Goal: Entertainment & Leisure: Consume media (video, audio)

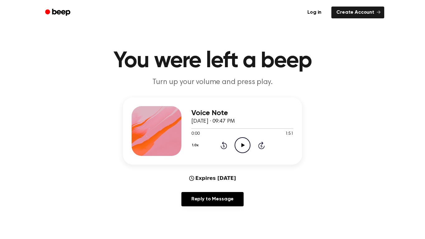
click at [243, 145] on icon at bounding box center [242, 145] width 3 height 4
click at [224, 145] on icon "Rewind 5 seconds" at bounding box center [223, 145] width 7 height 8
click at [221, 144] on icon "Rewind 5 seconds" at bounding box center [223, 145] width 7 height 8
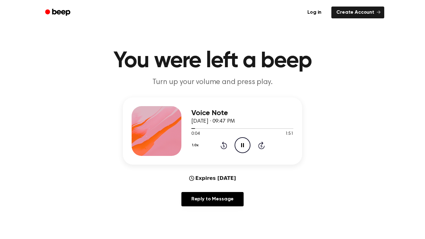
click at [242, 146] on icon at bounding box center [242, 145] width 3 height 4
click at [242, 147] on icon "Pause Audio" at bounding box center [243, 145] width 16 height 16
click at [242, 147] on icon "Play Audio" at bounding box center [243, 145] width 16 height 16
click at [242, 147] on icon "Pause Audio" at bounding box center [243, 145] width 16 height 16
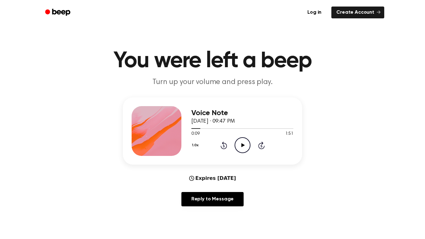
click at [242, 147] on icon "Play Audio" at bounding box center [243, 145] width 16 height 16
click at [242, 147] on icon "Pause Audio" at bounding box center [243, 145] width 16 height 16
click at [242, 147] on icon "Play Audio" at bounding box center [243, 145] width 16 height 16
click at [238, 146] on icon "Pause Audio" at bounding box center [243, 145] width 16 height 16
click at [242, 147] on icon "Play Audio" at bounding box center [243, 145] width 16 height 16
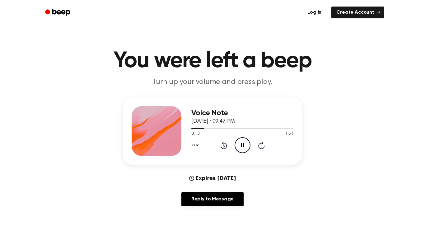
click at [236, 156] on div "Voice Note [DATE] · 09:47 PM 0:13 1:51 Your browser does not support the [objec…" at bounding box center [242, 131] width 102 height 50
click at [241, 145] on icon "Pause Audio" at bounding box center [243, 145] width 16 height 16
click at [250, 144] on circle at bounding box center [242, 145] width 15 height 15
click at [221, 147] on icon at bounding box center [224, 145] width 7 height 7
click at [261, 130] on div at bounding box center [242, 128] width 102 height 5
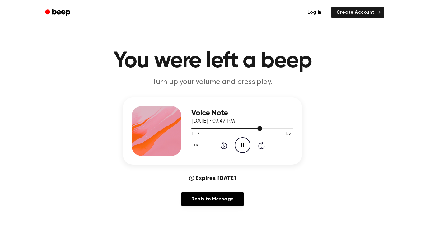
click at [221, 145] on icon "Rewind 5 seconds" at bounding box center [223, 145] width 7 height 8
click at [220, 146] on icon "Rewind 5 seconds" at bounding box center [223, 145] width 7 height 8
click at [221, 147] on icon at bounding box center [224, 145] width 7 height 7
click at [220, 147] on icon "Rewind 5 seconds" at bounding box center [223, 145] width 7 height 8
click at [222, 147] on icon "Rewind 5 seconds" at bounding box center [223, 145] width 7 height 8
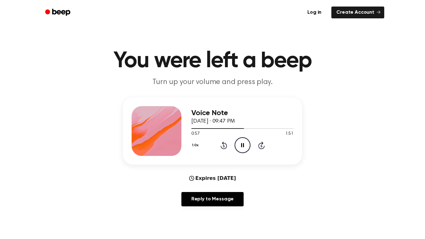
click at [222, 146] on icon "Rewind 5 seconds" at bounding box center [223, 145] width 7 height 8
click at [220, 145] on icon "Rewind 5 seconds" at bounding box center [223, 145] width 7 height 8
click at [222, 145] on icon "Rewind 5 seconds" at bounding box center [223, 145] width 7 height 8
click at [223, 145] on icon "Rewind 5 seconds" at bounding box center [223, 145] width 7 height 8
click at [227, 143] on div "1.0x Rewind 5 seconds Pause Audio Skip 5 seconds" at bounding box center [242, 145] width 102 height 16
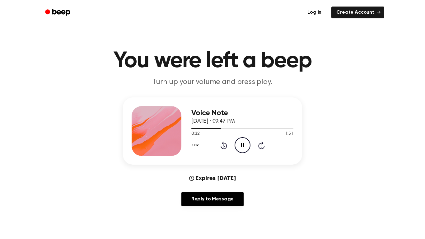
click at [224, 146] on icon at bounding box center [224, 146] width 2 height 2
click at [222, 145] on icon "Rewind 5 seconds" at bounding box center [223, 145] width 7 height 8
click at [221, 144] on icon "Rewind 5 seconds" at bounding box center [223, 145] width 7 height 8
click at [222, 146] on icon "Rewind 5 seconds" at bounding box center [223, 145] width 7 height 8
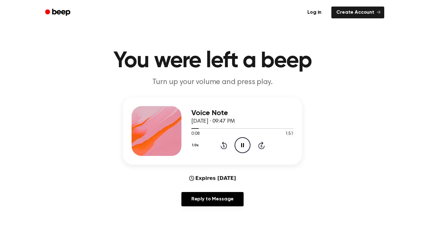
click at [223, 145] on icon "Rewind 5 seconds" at bounding box center [223, 145] width 7 height 8
click at [238, 148] on icon "Pause Audio" at bounding box center [243, 145] width 16 height 16
click at [240, 146] on icon "Play Audio" at bounding box center [243, 145] width 16 height 16
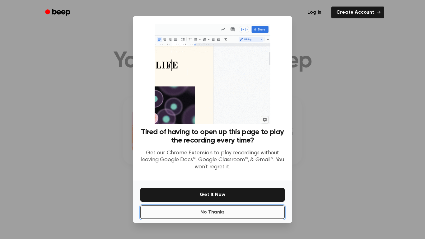
click at [187, 208] on button "No Thanks" at bounding box center [212, 212] width 144 height 14
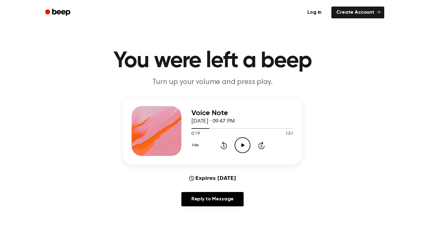
click at [235, 142] on icon "Play Audio" at bounding box center [243, 145] width 16 height 16
click at [240, 146] on icon "Pause Audio" at bounding box center [243, 145] width 16 height 16
click at [242, 146] on icon at bounding box center [242, 145] width 3 height 4
click at [243, 145] on icon at bounding box center [242, 145] width 3 height 4
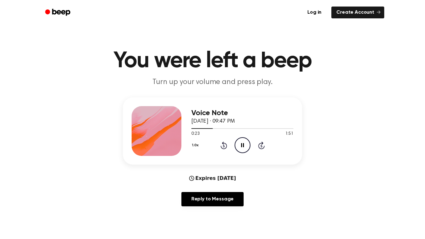
click at [243, 145] on icon at bounding box center [242, 145] width 3 height 4
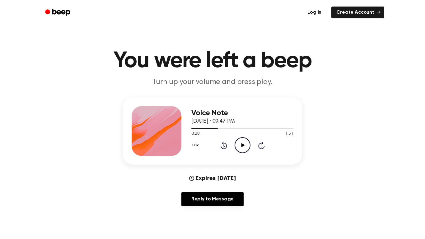
click at [241, 145] on icon "Play Audio" at bounding box center [243, 145] width 16 height 16
click at [224, 142] on icon "Rewind 5 seconds" at bounding box center [223, 145] width 7 height 8
click at [223, 145] on icon at bounding box center [224, 146] width 2 height 2
click at [242, 146] on icon "Pause Audio" at bounding box center [243, 145] width 16 height 16
click at [242, 146] on icon "Play Audio" at bounding box center [243, 145] width 16 height 16
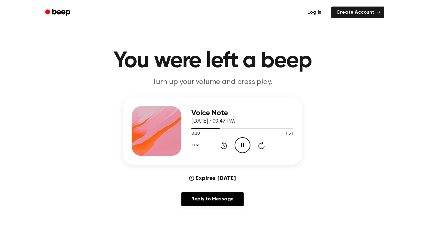
click at [242, 146] on icon "Pause Audio" at bounding box center [243, 145] width 16 height 16
click at [242, 146] on icon "Play Audio" at bounding box center [243, 145] width 16 height 16
click at [222, 146] on icon "Rewind 5 seconds" at bounding box center [223, 145] width 7 height 8
click at [224, 145] on icon "Rewind 5 seconds" at bounding box center [223, 145] width 7 height 8
click at [225, 146] on icon "Rewind 5 seconds" at bounding box center [223, 145] width 7 height 8
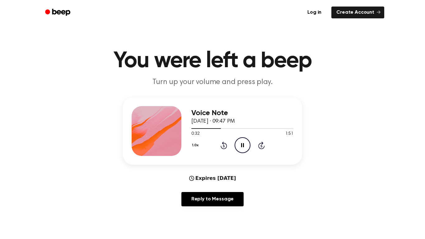
click at [239, 146] on icon "Pause Audio" at bounding box center [243, 145] width 16 height 16
click at [239, 146] on icon "Play Audio" at bounding box center [243, 145] width 16 height 16
click at [239, 146] on icon "Pause Audio" at bounding box center [243, 145] width 16 height 16
click at [239, 146] on icon "Play Audio" at bounding box center [243, 145] width 16 height 16
click at [225, 144] on icon "Rewind 5 seconds" at bounding box center [223, 145] width 7 height 8
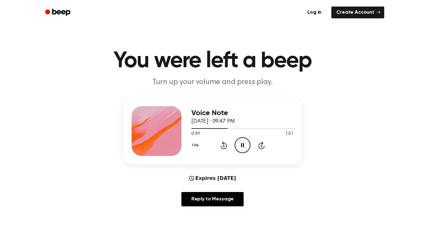
click at [242, 144] on icon at bounding box center [242, 145] width 3 height 4
click at [221, 146] on icon at bounding box center [224, 145] width 7 height 7
click at [251, 145] on div "1.0x Rewind 5 seconds Play Audio Skip 5 seconds" at bounding box center [242, 145] width 102 height 16
click at [249, 145] on icon "Play Audio" at bounding box center [243, 145] width 16 height 16
click at [226, 143] on icon "Rewind 5 seconds" at bounding box center [223, 145] width 7 height 8
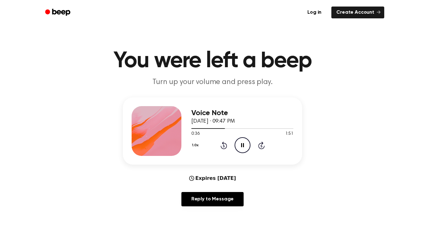
click at [226, 143] on icon "Rewind 5 seconds" at bounding box center [223, 145] width 7 height 8
click at [241, 141] on icon "Pause Audio" at bounding box center [243, 145] width 16 height 16
click at [241, 141] on icon "Play Audio" at bounding box center [243, 145] width 16 height 16
click at [241, 141] on icon "Pause Audio" at bounding box center [243, 145] width 16 height 16
click at [241, 141] on icon "Play Audio" at bounding box center [243, 145] width 16 height 16
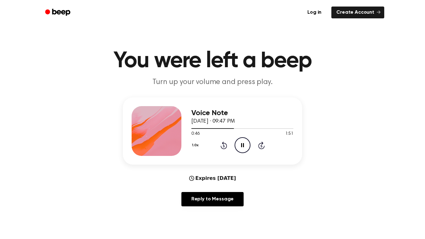
click at [240, 141] on icon "Pause Audio" at bounding box center [243, 145] width 16 height 16
click at [240, 141] on icon "Play Audio" at bounding box center [243, 145] width 16 height 16
click at [223, 144] on icon at bounding box center [224, 145] width 7 height 7
click at [239, 148] on icon "Pause Audio" at bounding box center [243, 145] width 16 height 16
click at [239, 148] on icon "Play Audio" at bounding box center [243, 145] width 16 height 16
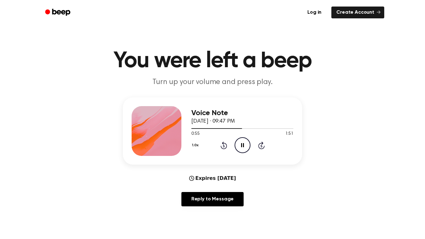
click at [241, 146] on icon at bounding box center [242, 145] width 3 height 4
click at [241, 146] on icon "Play Audio" at bounding box center [243, 145] width 16 height 16
click at [222, 147] on icon "Rewind 5 seconds" at bounding box center [223, 145] width 7 height 8
click at [222, 146] on icon "Rewind 5 seconds" at bounding box center [223, 145] width 7 height 8
click at [262, 143] on icon at bounding box center [261, 145] width 7 height 7
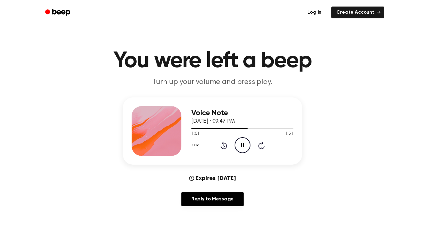
click at [227, 144] on icon "Rewind 5 seconds" at bounding box center [223, 145] width 7 height 8
click at [223, 144] on icon at bounding box center [224, 145] width 7 height 7
click at [241, 146] on icon "Pause Audio" at bounding box center [243, 145] width 16 height 16
click at [224, 146] on icon "Rewind 5 seconds" at bounding box center [223, 145] width 7 height 8
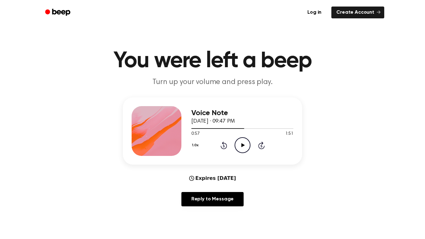
click at [243, 141] on icon "Play Audio" at bounding box center [243, 145] width 16 height 16
click at [224, 144] on icon "Rewind 5 seconds" at bounding box center [223, 145] width 7 height 8
click at [242, 145] on icon "Pause Audio" at bounding box center [243, 145] width 16 height 16
click at [222, 145] on icon "Rewind 5 seconds" at bounding box center [223, 145] width 7 height 8
click at [241, 143] on icon "Play Audio" at bounding box center [243, 145] width 16 height 16
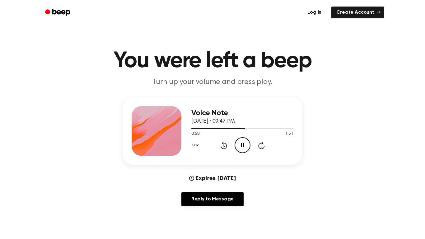
click at [241, 143] on icon "Pause Audio" at bounding box center [243, 145] width 16 height 16
click at [241, 143] on icon "Play Audio" at bounding box center [243, 145] width 16 height 16
click at [241, 143] on icon "Pause Audio" at bounding box center [243, 145] width 16 height 16
click at [241, 143] on icon "Play Audio" at bounding box center [243, 145] width 16 height 16
click at [241, 143] on icon "Pause Audio" at bounding box center [243, 145] width 16 height 16
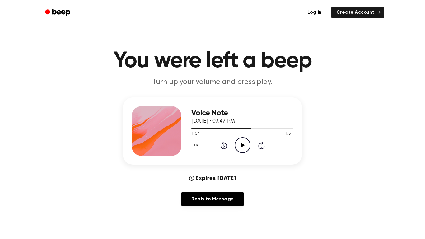
click at [241, 143] on icon "Play Audio" at bounding box center [243, 145] width 16 height 16
click at [243, 143] on icon "Pause Audio" at bounding box center [243, 145] width 16 height 16
click at [243, 143] on icon "Play Audio" at bounding box center [243, 145] width 16 height 16
click at [238, 144] on icon "Pause Audio" at bounding box center [243, 145] width 16 height 16
click at [238, 144] on icon "Play Audio" at bounding box center [243, 145] width 16 height 16
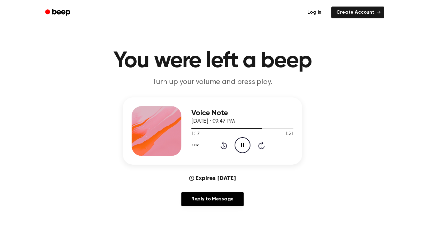
click at [238, 146] on icon "Pause Audio" at bounding box center [243, 145] width 16 height 16
click at [238, 146] on icon "Play Audio" at bounding box center [243, 145] width 16 height 16
click at [242, 145] on icon "Pause Audio" at bounding box center [243, 145] width 16 height 16
click at [227, 144] on icon "Rewind 5 seconds" at bounding box center [223, 145] width 7 height 8
click at [240, 148] on icon "Play Audio" at bounding box center [243, 145] width 16 height 16
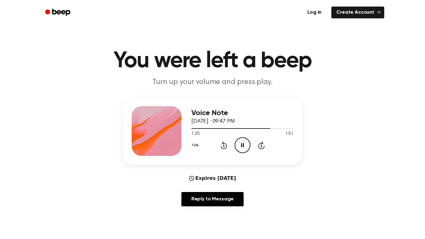
click at [223, 145] on icon "Rewind 5 seconds" at bounding box center [223, 145] width 7 height 8
click at [223, 144] on icon at bounding box center [224, 145] width 7 height 7
click at [245, 142] on icon "Pause Audio" at bounding box center [243, 145] width 16 height 16
click at [245, 142] on icon "Play Audio" at bounding box center [243, 145] width 16 height 16
click at [245, 142] on icon "Pause Audio" at bounding box center [243, 145] width 16 height 16
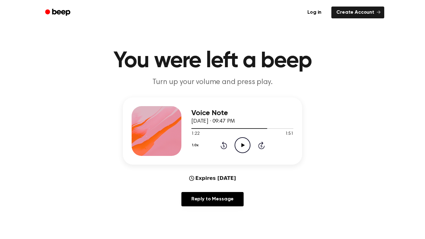
click at [245, 142] on icon "Play Audio" at bounding box center [243, 145] width 16 height 16
click at [245, 142] on icon "Pause Audio" at bounding box center [243, 145] width 16 height 16
click at [245, 142] on icon "Play Audio" at bounding box center [243, 145] width 16 height 16
click at [245, 142] on icon "Pause Audio" at bounding box center [243, 145] width 16 height 16
click at [245, 142] on icon "Play Audio" at bounding box center [243, 145] width 16 height 16
